Goal: Find contact information: Find contact information

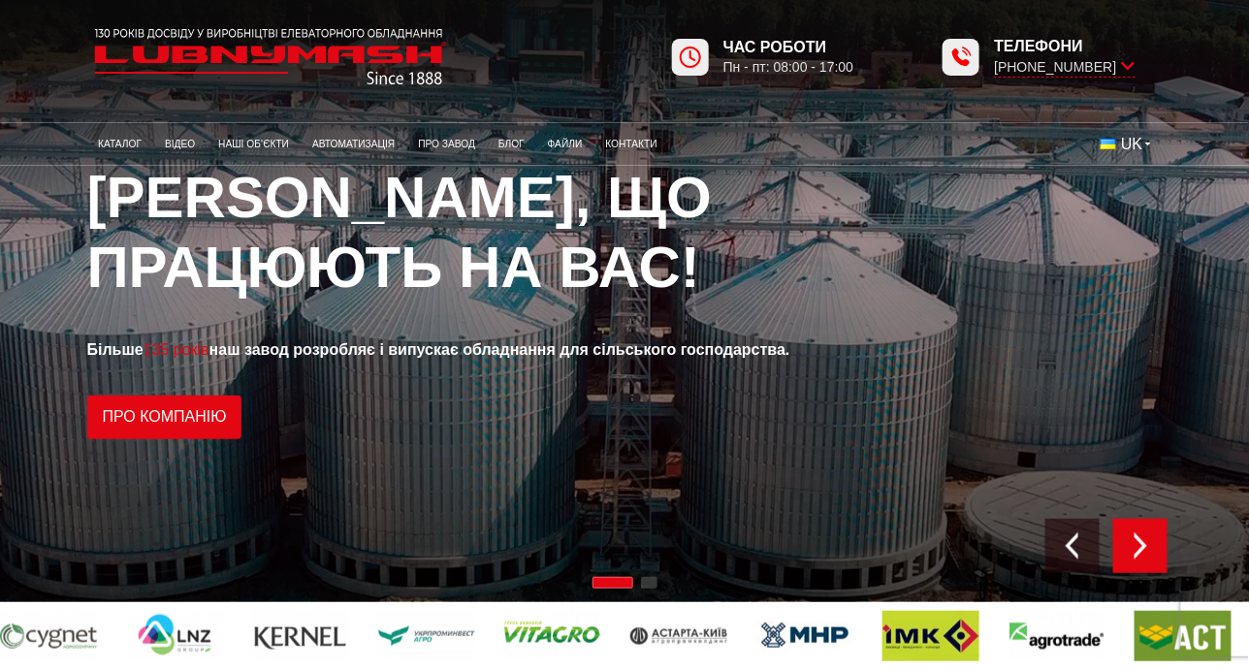
click at [1137, 555] on img "Next slide" at bounding box center [1140, 545] width 27 height 27
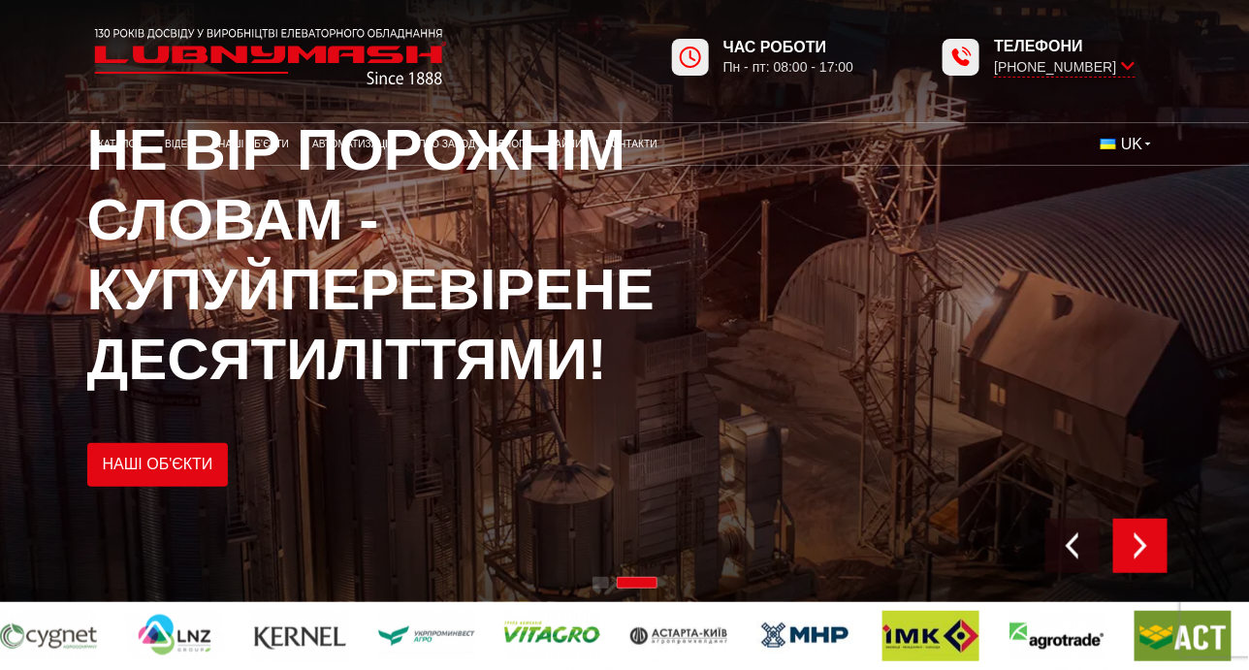
click at [1137, 555] on img "Next slide" at bounding box center [1140, 545] width 27 height 27
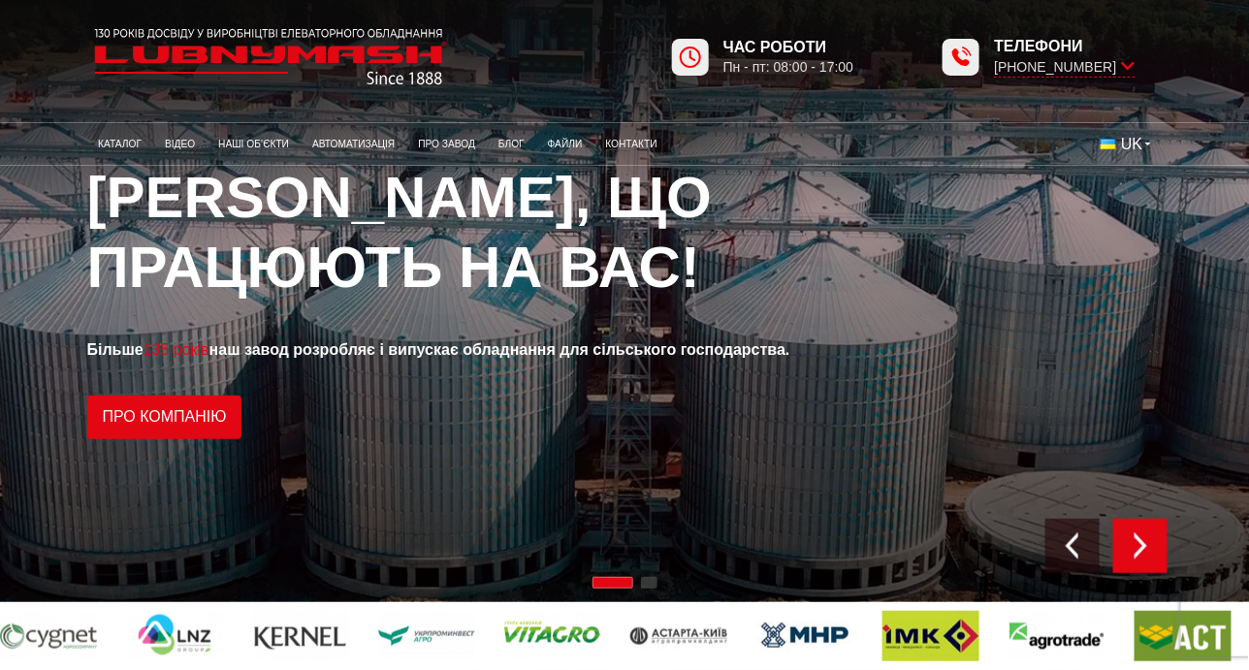
click at [1137, 555] on img "Next slide" at bounding box center [1140, 545] width 27 height 27
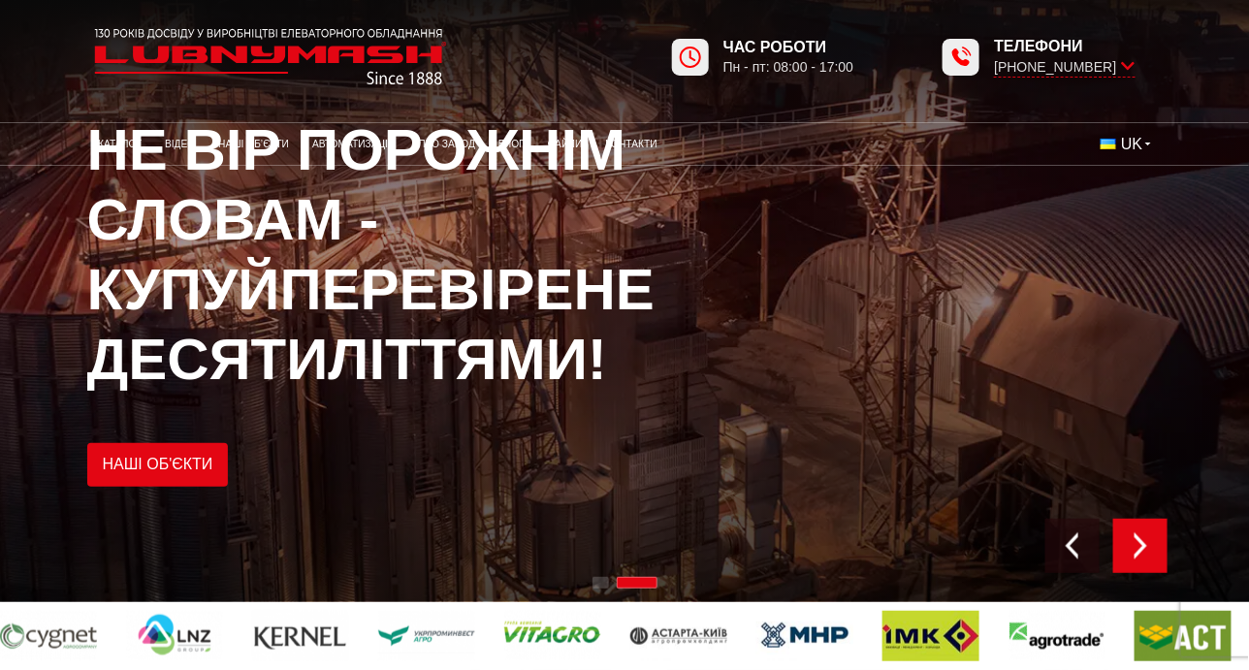
click at [1137, 555] on img "Next slide" at bounding box center [1140, 545] width 27 height 27
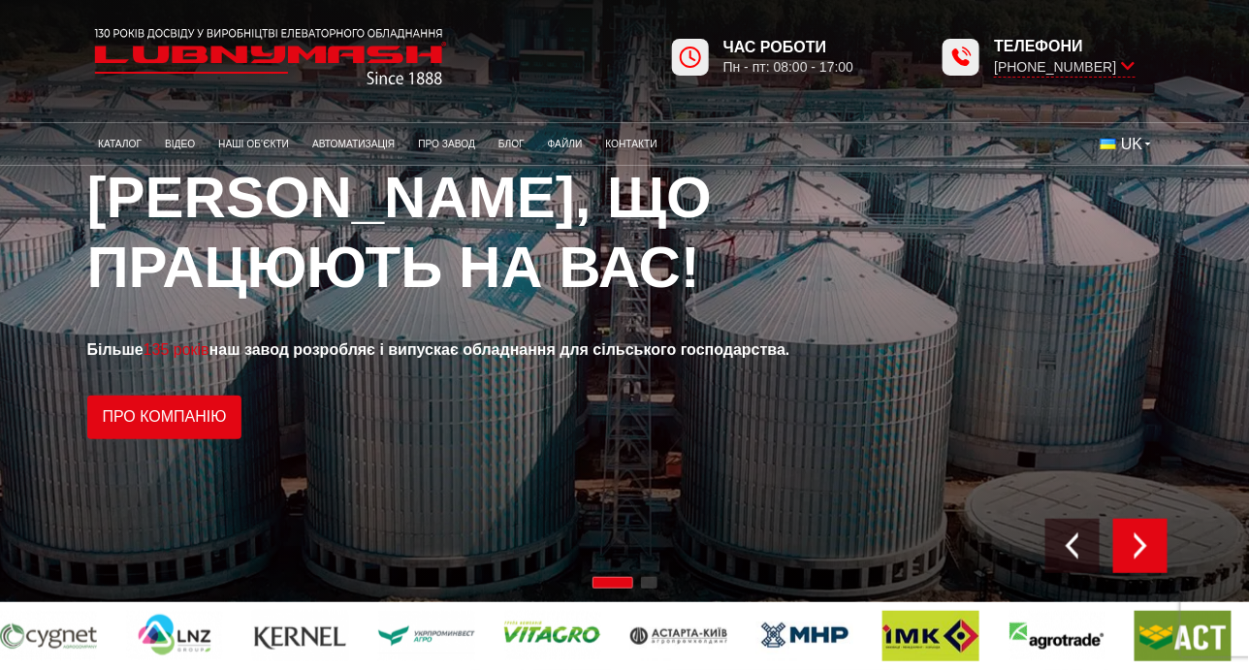
click at [1137, 555] on img "Next slide" at bounding box center [1140, 545] width 27 height 27
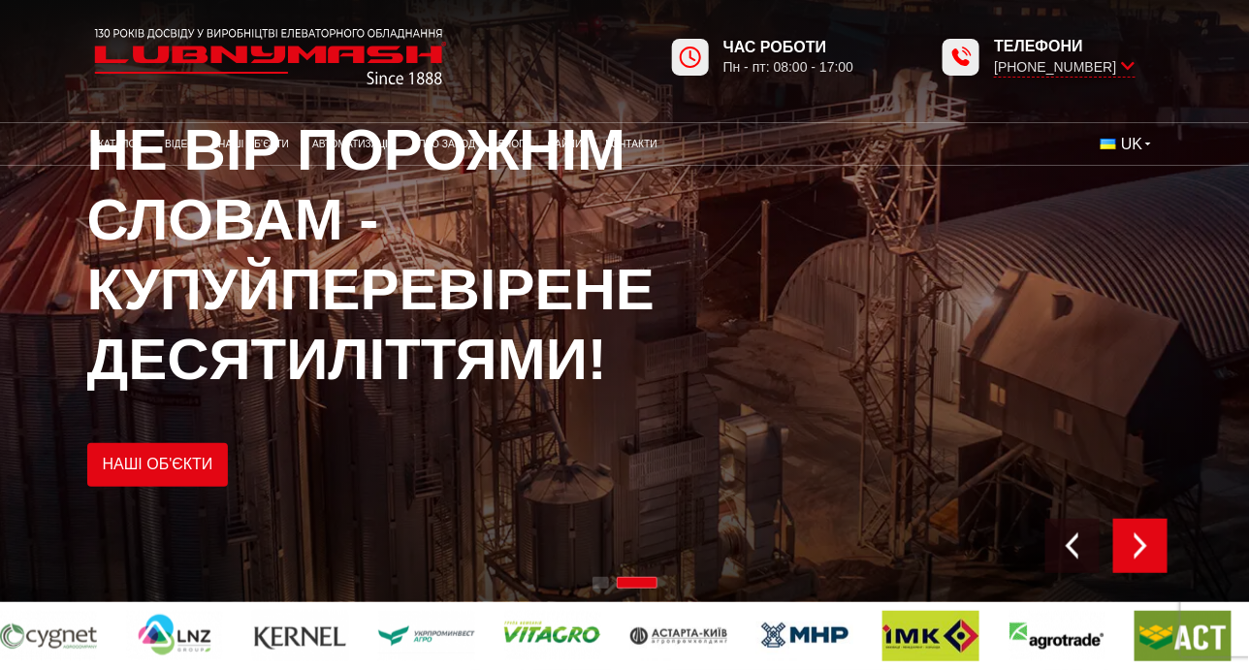
click at [1137, 555] on img "Next slide" at bounding box center [1140, 545] width 27 height 27
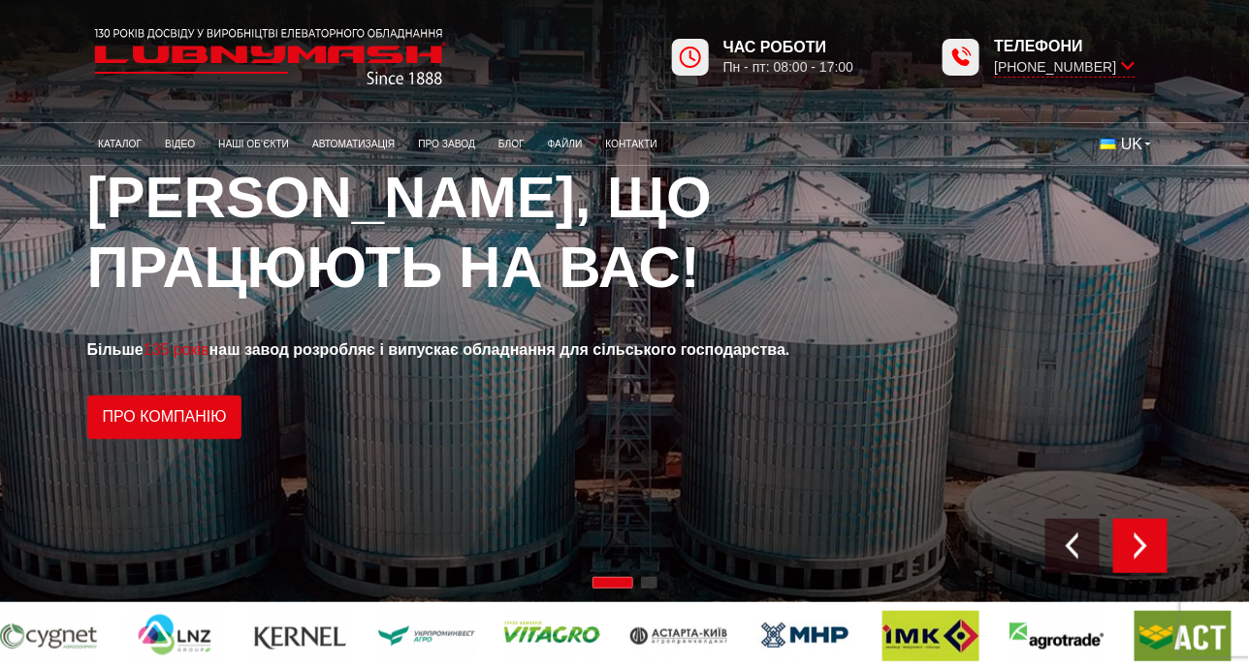
click at [1137, 555] on img "Next slide" at bounding box center [1140, 545] width 27 height 27
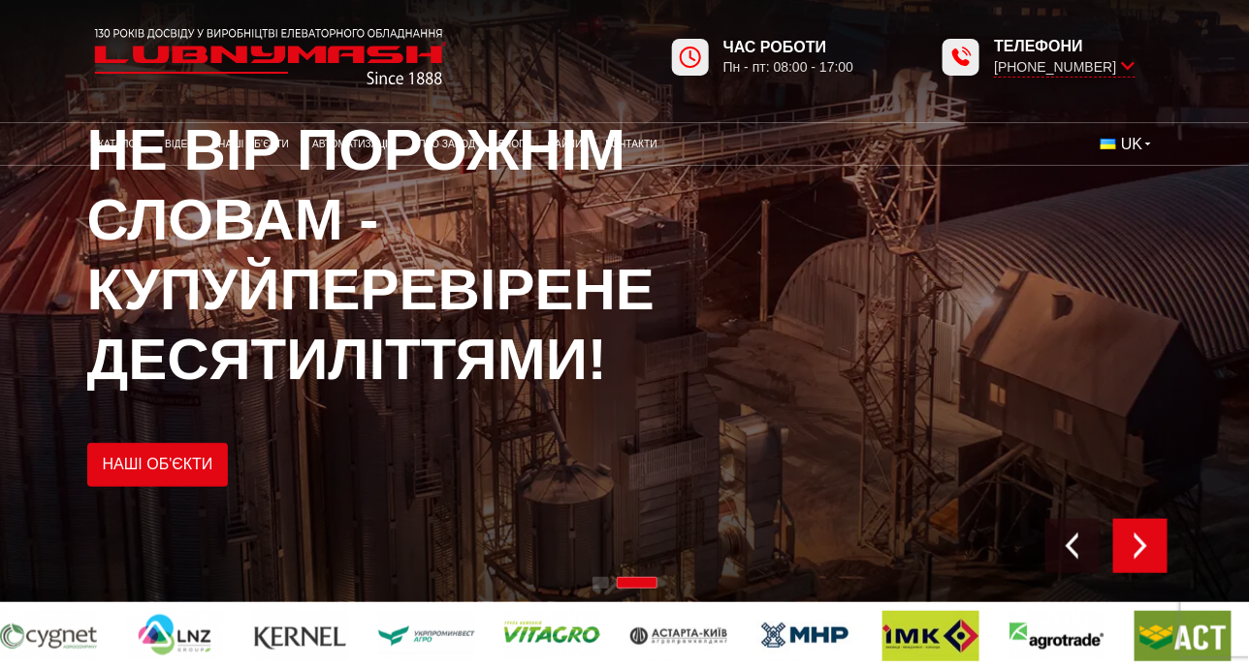
click at [1137, 555] on img "Next slide" at bounding box center [1140, 545] width 27 height 27
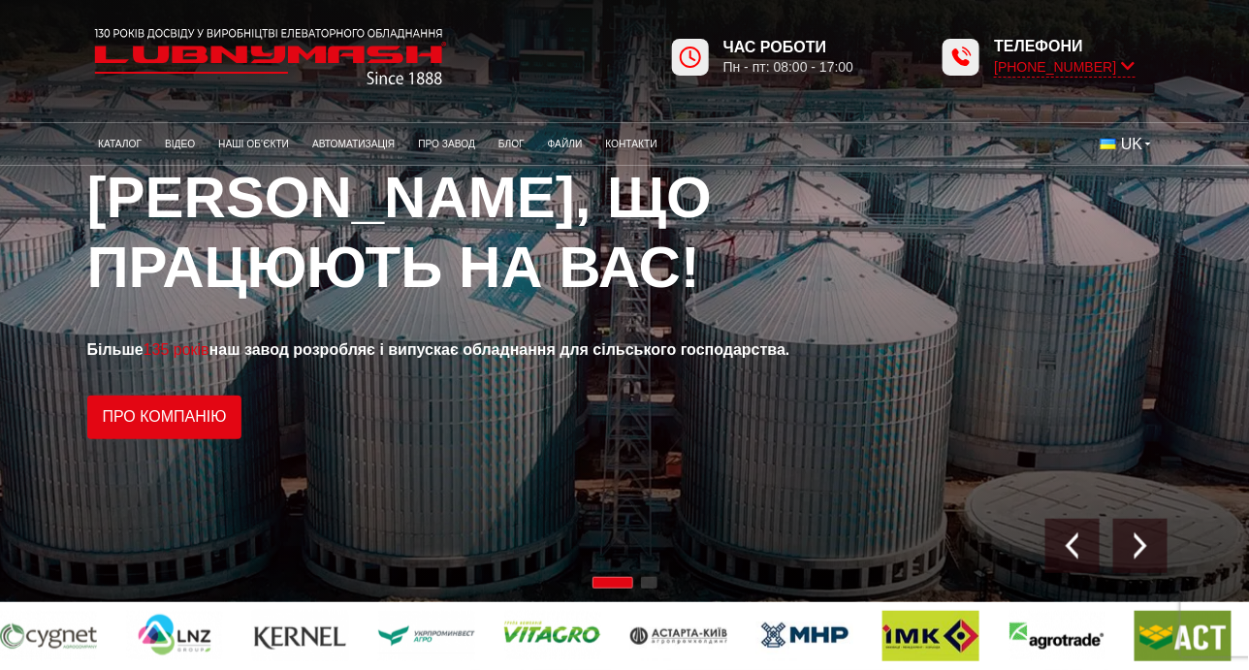
click at [1133, 64] on icon at bounding box center [1129, 66] width 14 height 18
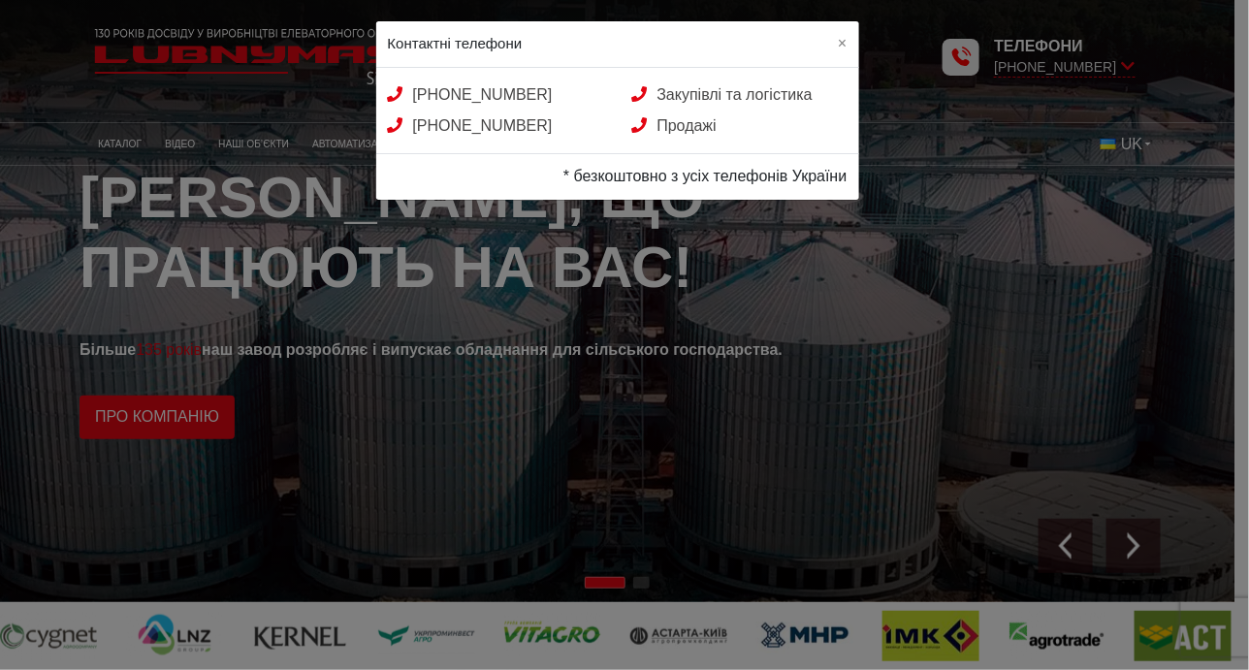
click at [913, 254] on div "Контактні телефони × [PHONE_NUMBER] Закупівлі та логістика [PHONE_NUMBER] Прода…" at bounding box center [624, 335] width 1249 height 670
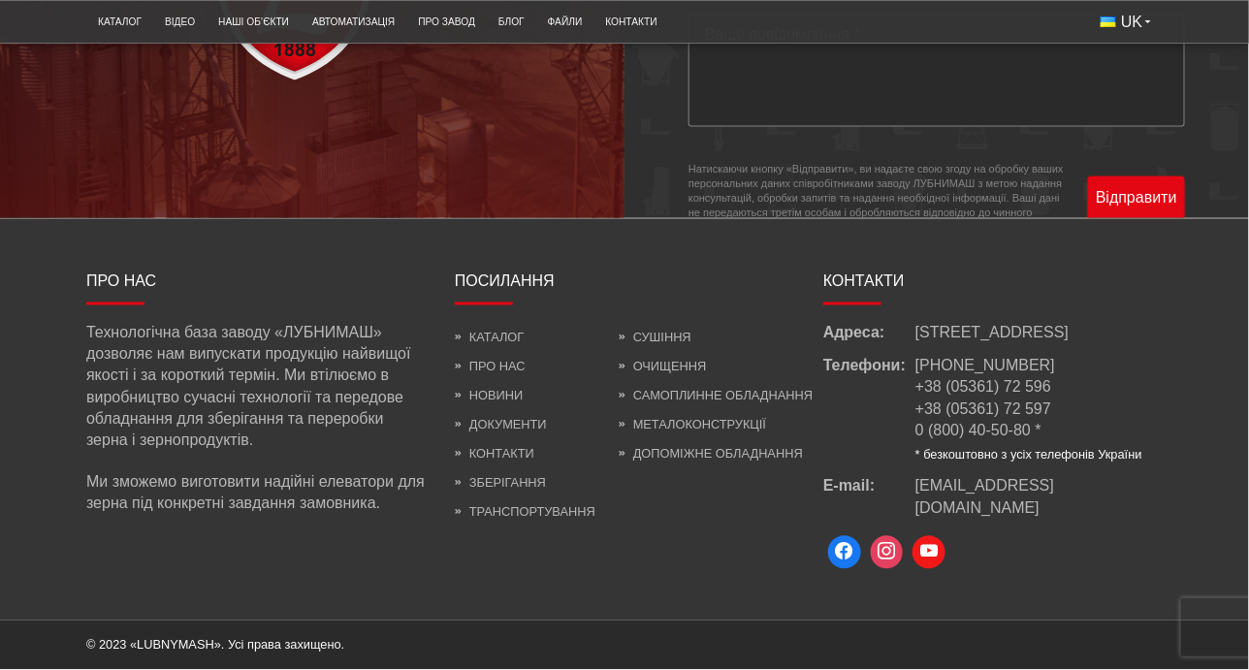
scroll to position [5535, 0]
click at [489, 335] on link "Каталог" at bounding box center [489, 338] width 69 height 15
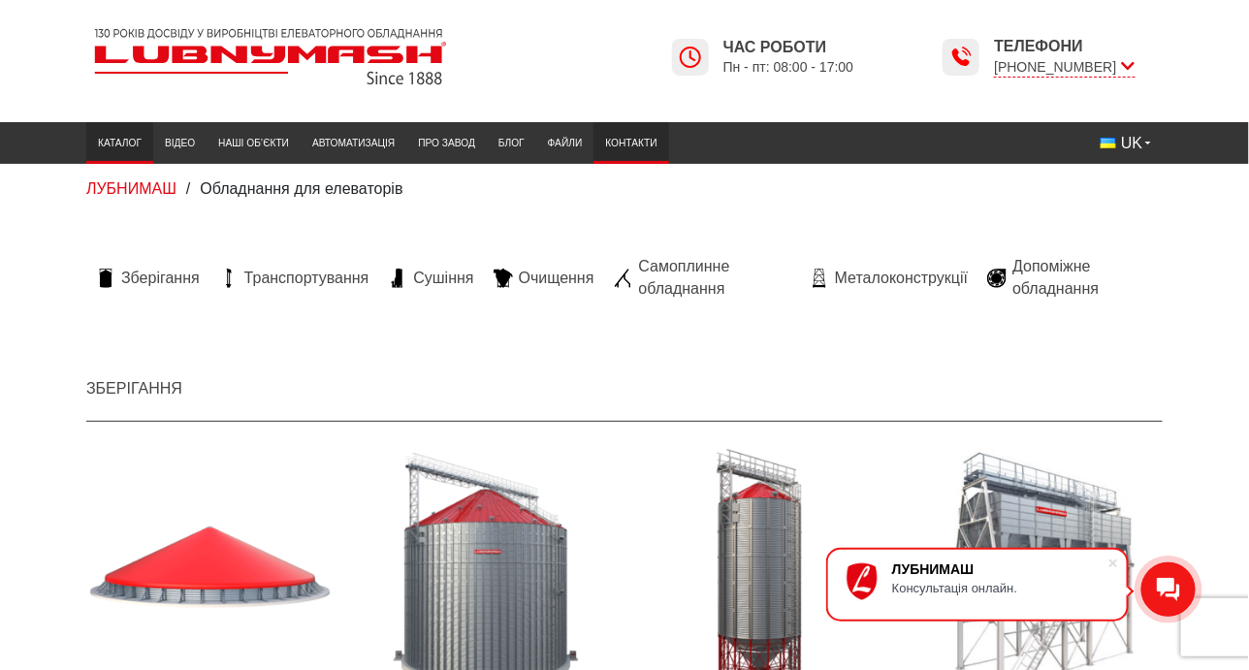
click at [646, 142] on link "Контакти" at bounding box center [630, 143] width 75 height 32
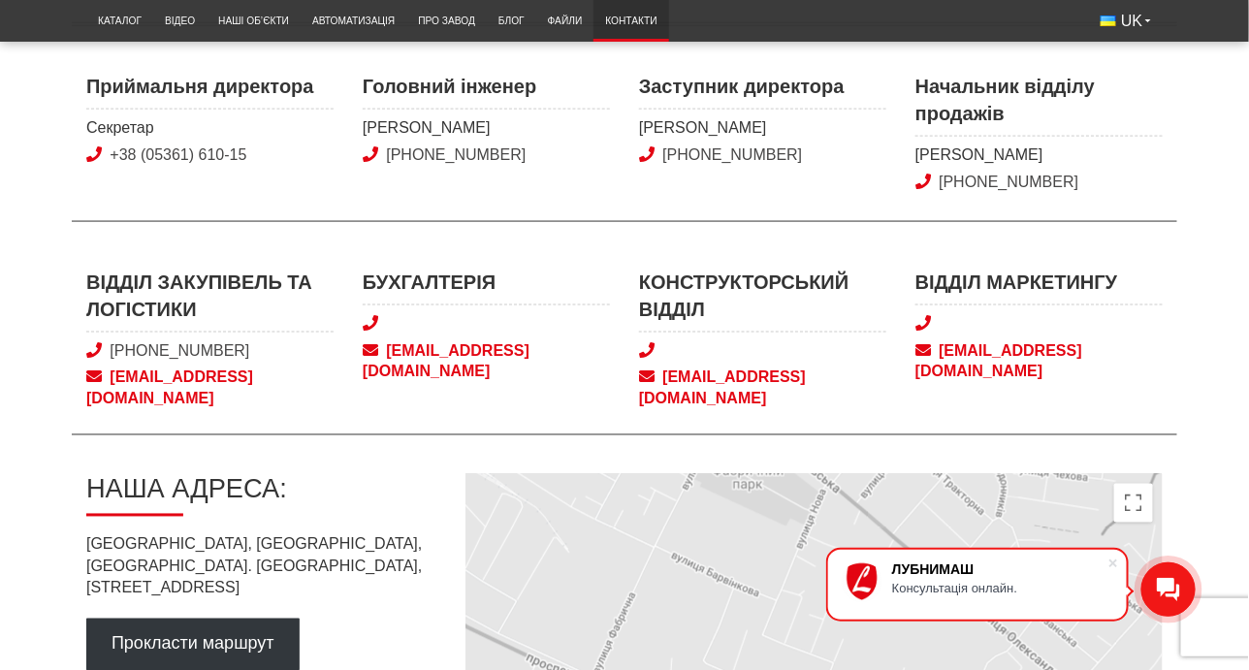
scroll to position [872, 0]
